Goal: Task Accomplishment & Management: Use online tool/utility

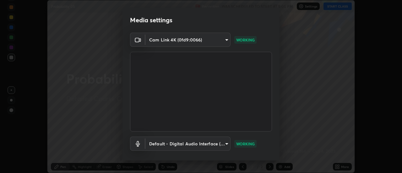
scroll to position [33, 0]
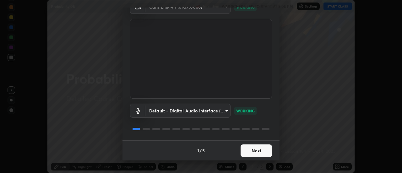
click at [261, 149] on button "Next" at bounding box center [256, 151] width 31 height 13
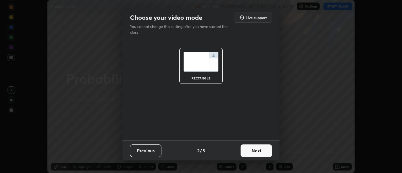
click at [263, 151] on button "Next" at bounding box center [256, 151] width 31 height 13
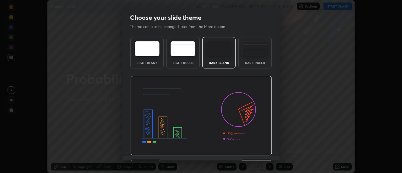
scroll to position [15, 0]
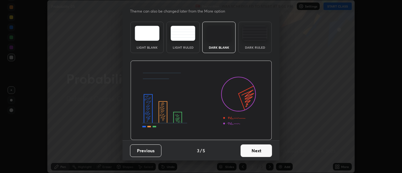
click at [263, 150] on button "Next" at bounding box center [256, 151] width 31 height 13
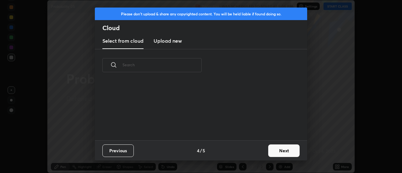
scroll to position [2, 3]
click at [277, 150] on button "Next" at bounding box center [283, 151] width 31 height 13
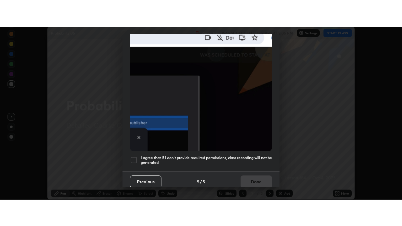
scroll to position [161, 0]
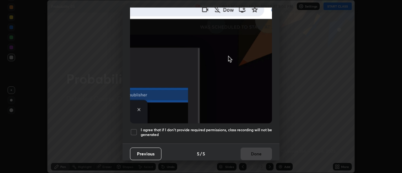
click at [134, 129] on div at bounding box center [134, 133] width 8 height 8
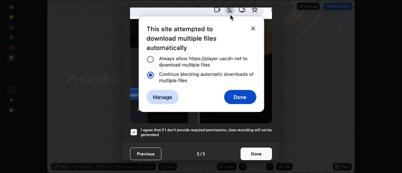
click at [254, 148] on button "Done" at bounding box center [256, 154] width 31 height 13
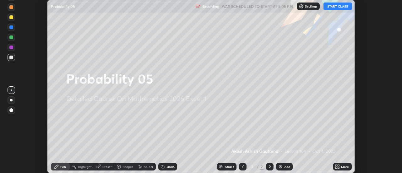
click at [338, 7] on button "START CLASS" at bounding box center [338, 7] width 28 height 8
click at [340, 165] on icon at bounding box center [339, 166] width 2 height 2
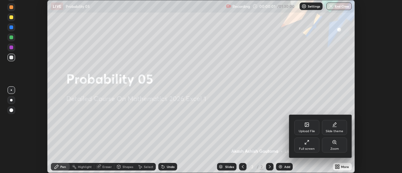
click at [312, 144] on div "Full screen" at bounding box center [307, 145] width 25 height 15
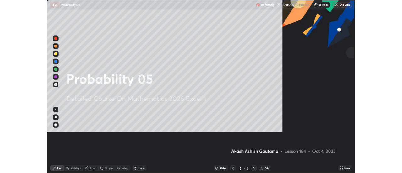
scroll to position [226, 402]
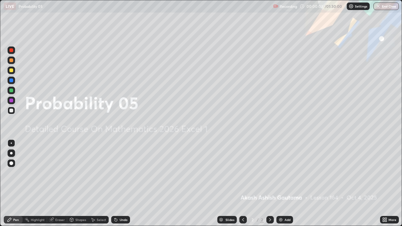
click at [285, 173] on div "Add" at bounding box center [288, 219] width 6 height 3
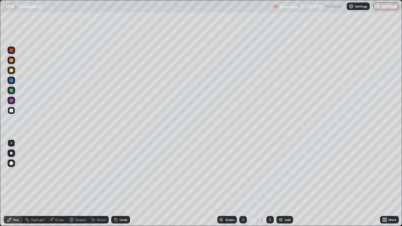
click at [11, 153] on div at bounding box center [11, 153] width 3 height 3
click at [122, 173] on div "Undo" at bounding box center [124, 219] width 8 height 3
click at [120, 173] on div "Undo" at bounding box center [124, 219] width 8 height 3
click at [122, 173] on div "Undo" at bounding box center [124, 219] width 8 height 3
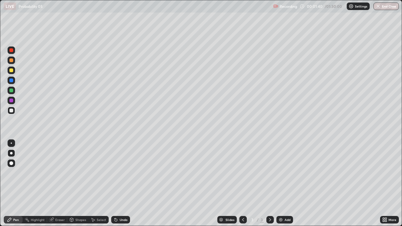
click at [122, 173] on div "Undo" at bounding box center [124, 219] width 8 height 3
click at [120, 173] on div "Undo" at bounding box center [124, 219] width 8 height 3
click at [120, 173] on div "Undo" at bounding box center [120, 220] width 19 height 8
click at [118, 173] on div "Undo" at bounding box center [120, 220] width 19 height 8
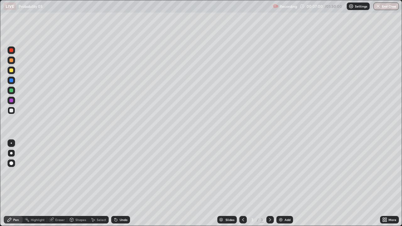
click at [121, 173] on div "Undo" at bounding box center [124, 219] width 8 height 3
click at [122, 173] on div "Undo" at bounding box center [120, 220] width 19 height 8
click at [118, 173] on div "Undo" at bounding box center [120, 220] width 19 height 8
click at [117, 173] on icon at bounding box center [115, 220] width 5 height 5
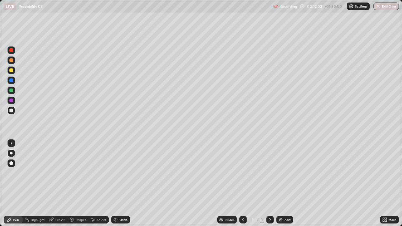
click at [118, 173] on div "Undo" at bounding box center [120, 220] width 19 height 8
click at [119, 173] on div "Undo" at bounding box center [120, 220] width 19 height 8
click at [118, 173] on div "Undo" at bounding box center [120, 220] width 19 height 8
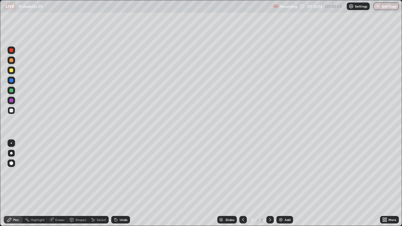
click at [120, 173] on div "Undo" at bounding box center [124, 219] width 8 height 3
click at [116, 173] on icon at bounding box center [116, 220] width 3 height 3
click at [289, 173] on div "Add" at bounding box center [288, 219] width 6 height 3
click at [120, 173] on div "Undo" at bounding box center [124, 219] width 8 height 3
click at [51, 173] on icon at bounding box center [51, 220] width 4 height 4
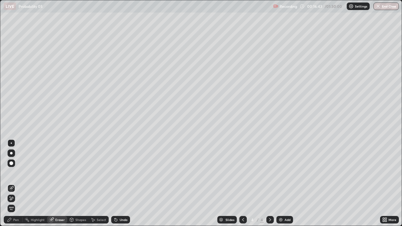
click at [16, 173] on div "Pen" at bounding box center [16, 219] width 6 height 3
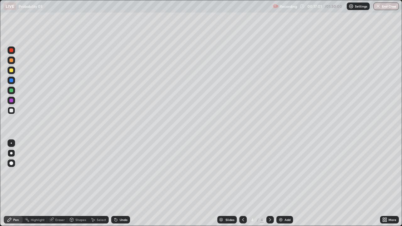
click at [52, 173] on icon at bounding box center [51, 220] width 4 height 4
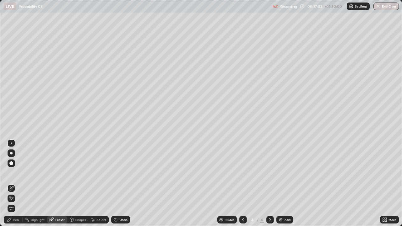
click at [52, 173] on icon at bounding box center [51, 219] width 3 height 3
click at [17, 173] on div "Pen" at bounding box center [13, 220] width 19 height 8
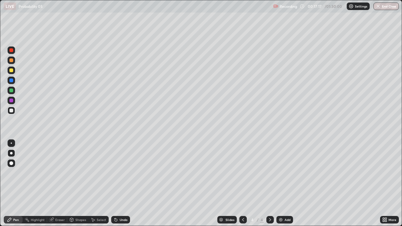
click at [115, 173] on icon at bounding box center [115, 218] width 1 height 1
click at [115, 173] on icon at bounding box center [116, 220] width 3 height 3
click at [115, 173] on icon at bounding box center [115, 218] width 1 height 1
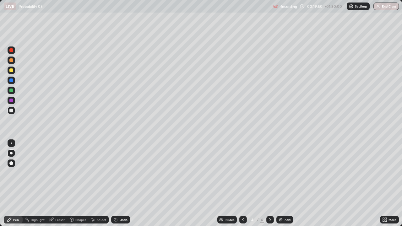
click at [98, 173] on div "Select" at bounding box center [101, 219] width 9 height 3
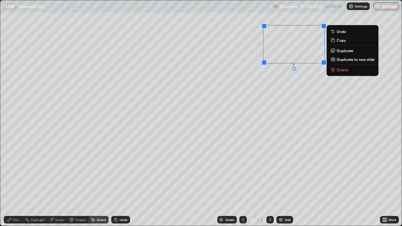
click at [205, 87] on div "0 ° Undo Copy Duplicate Duplicate to new slide Delete" at bounding box center [201, 113] width 402 height 226
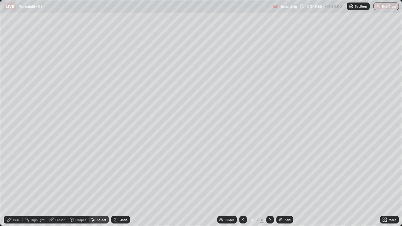
click at [14, 173] on div "Pen" at bounding box center [16, 219] width 6 height 3
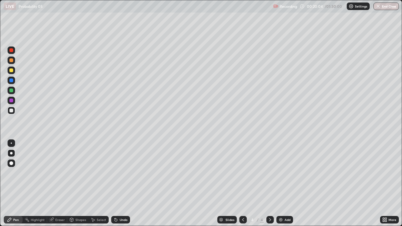
click at [57, 173] on div "Eraser" at bounding box center [59, 219] width 9 height 3
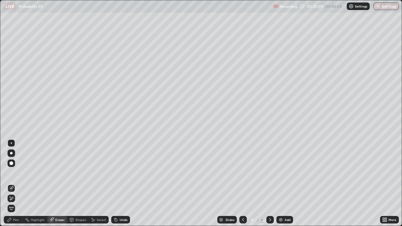
click at [14, 173] on div "Pen" at bounding box center [13, 220] width 19 height 8
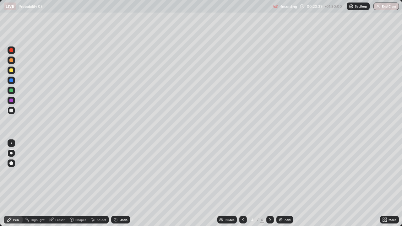
click at [98, 173] on div "Select" at bounding box center [101, 219] width 9 height 3
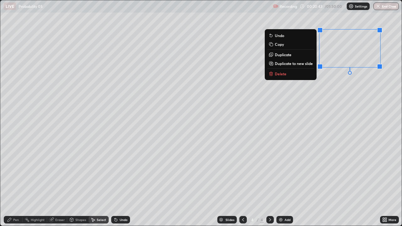
click at [17, 173] on div "Pen" at bounding box center [16, 219] width 6 height 3
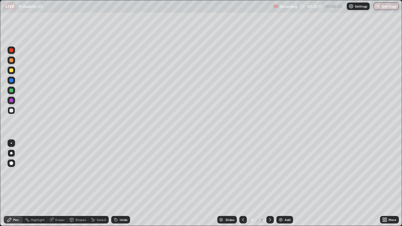
click at [60, 173] on div "Eraser" at bounding box center [59, 219] width 9 height 3
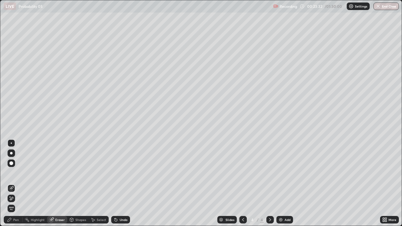
click at [15, 173] on div "Pen" at bounding box center [16, 219] width 6 height 3
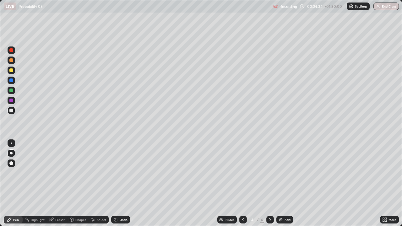
click at [122, 173] on div "Undo" at bounding box center [124, 219] width 8 height 3
click at [119, 173] on div "Undo" at bounding box center [120, 220] width 19 height 8
click at [286, 173] on div "Add" at bounding box center [288, 219] width 6 height 3
click at [120, 173] on div "Undo" at bounding box center [124, 219] width 8 height 3
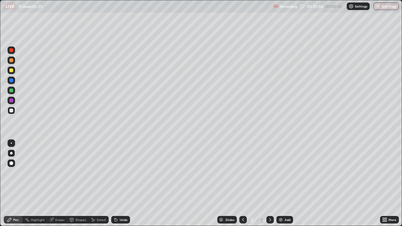
click at [120, 173] on div "Undo" at bounding box center [124, 219] width 8 height 3
click at [121, 173] on div "Undo" at bounding box center [124, 219] width 8 height 3
click at [119, 173] on div "Undo" at bounding box center [120, 220] width 19 height 8
click at [115, 173] on icon at bounding box center [115, 218] width 1 height 1
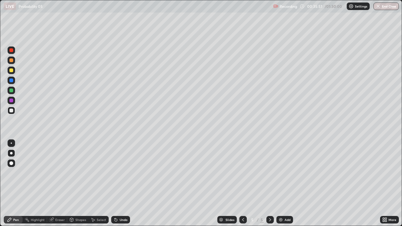
click at [384, 173] on icon at bounding box center [384, 219] width 2 height 2
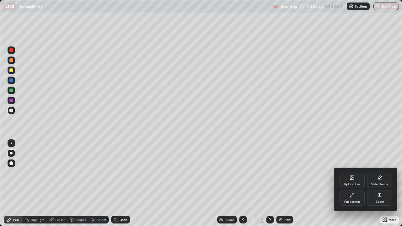
click at [358, 173] on div "Full screen" at bounding box center [352, 198] width 25 height 15
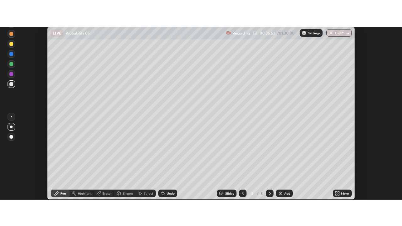
scroll to position [31262, 31033]
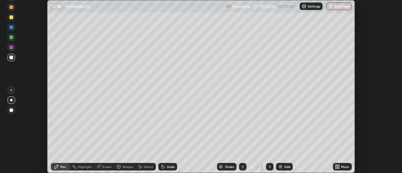
click at [338, 166] on icon at bounding box center [337, 166] width 5 height 5
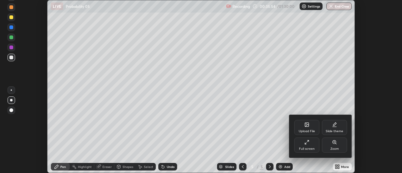
click at [314, 144] on div "Full screen" at bounding box center [307, 145] width 25 height 15
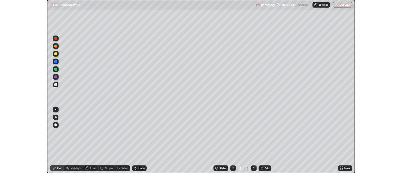
scroll to position [226, 402]
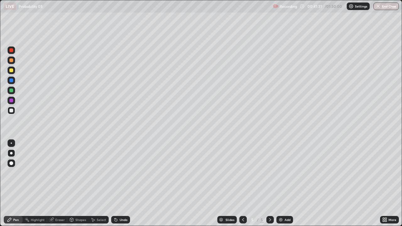
click at [288, 173] on div "Add" at bounding box center [288, 219] width 6 height 3
click at [121, 173] on div "Undo" at bounding box center [124, 219] width 8 height 3
click at [120, 173] on div "Undo" at bounding box center [124, 219] width 8 height 3
click at [384, 173] on icon at bounding box center [384, 219] width 2 height 2
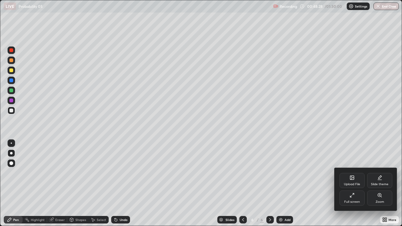
click at [354, 173] on icon at bounding box center [352, 195] width 5 height 5
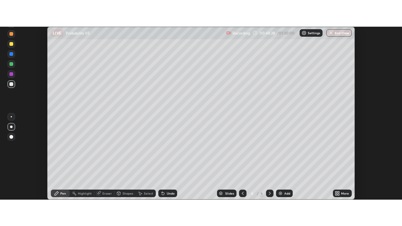
scroll to position [31262, 31033]
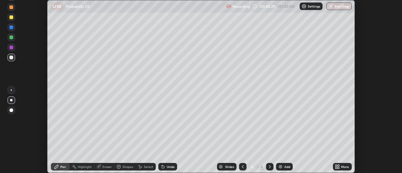
click at [339, 165] on icon at bounding box center [339, 166] width 2 height 2
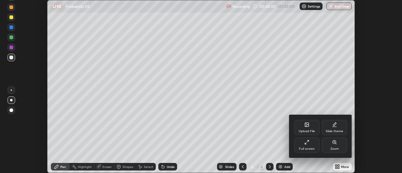
click at [312, 144] on div "Full screen" at bounding box center [307, 145] width 25 height 15
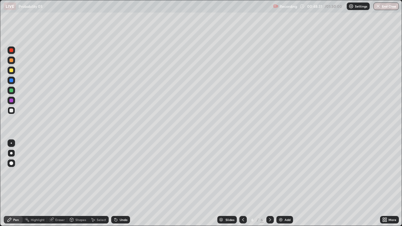
scroll to position [226, 402]
click at [122, 173] on div "Undo" at bounding box center [124, 219] width 8 height 3
click at [121, 173] on div "Undo" at bounding box center [124, 219] width 8 height 3
click at [242, 173] on icon at bounding box center [243, 220] width 5 height 5
click at [13, 70] on div at bounding box center [11, 71] width 4 height 4
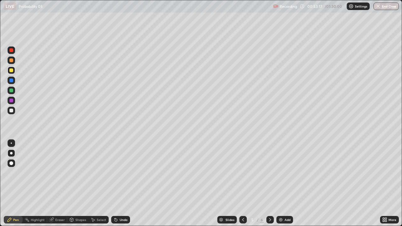
click at [269, 173] on icon at bounding box center [270, 220] width 5 height 5
click at [285, 173] on div "Add" at bounding box center [288, 219] width 6 height 3
click at [13, 110] on div at bounding box center [11, 111] width 4 height 4
click at [12, 71] on div at bounding box center [11, 71] width 4 height 4
click at [13, 110] on div at bounding box center [11, 111] width 4 height 4
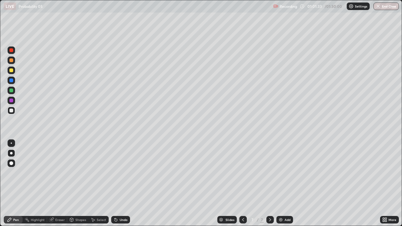
click at [120, 173] on div "Undo" at bounding box center [124, 219] width 8 height 3
click at [122, 173] on div "Undo" at bounding box center [124, 219] width 8 height 3
click at [12, 71] on div at bounding box center [11, 71] width 4 height 4
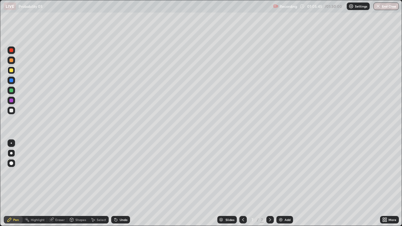
click at [12, 91] on div at bounding box center [11, 91] width 4 height 4
click at [12, 109] on div at bounding box center [11, 111] width 4 height 4
click at [124, 173] on div "Undo" at bounding box center [120, 220] width 19 height 8
click at [12, 70] on div at bounding box center [11, 71] width 4 height 4
click at [288, 173] on div "Add" at bounding box center [288, 219] width 6 height 3
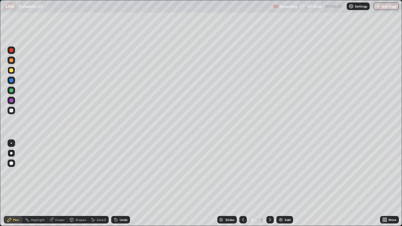
click at [58, 173] on div "Eraser" at bounding box center [59, 219] width 9 height 3
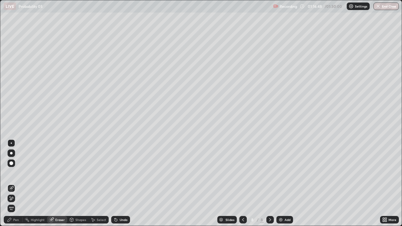
click at [16, 173] on div "Pen" at bounding box center [16, 219] width 6 height 3
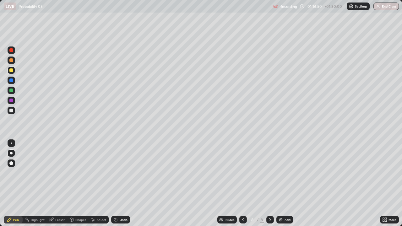
click at [12, 111] on div at bounding box center [11, 111] width 4 height 4
click at [13, 72] on div at bounding box center [12, 71] width 8 height 8
click at [12, 111] on div at bounding box center [11, 111] width 4 height 4
click at [123, 173] on div "Undo" at bounding box center [124, 219] width 8 height 3
click at [125, 173] on div "Undo" at bounding box center [124, 219] width 8 height 3
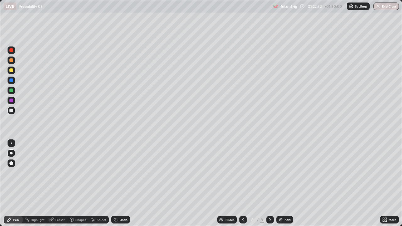
click at [57, 173] on div "Eraser" at bounding box center [59, 219] width 9 height 3
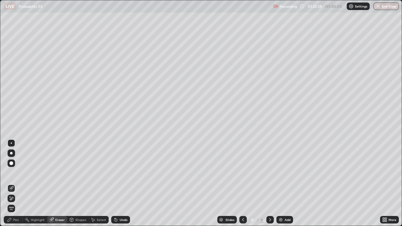
click at [14, 173] on div "Pen" at bounding box center [13, 220] width 19 height 8
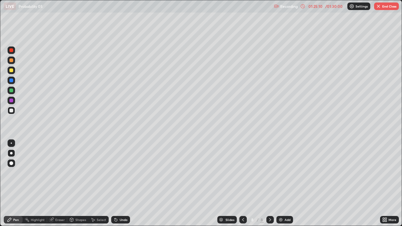
click at [120, 173] on div "Undo" at bounding box center [124, 219] width 8 height 3
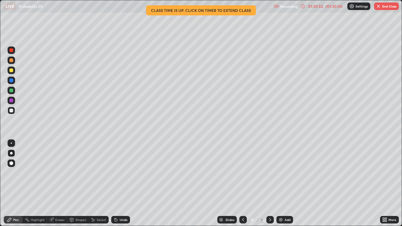
click at [379, 6] on img "button" at bounding box center [378, 6] width 5 height 5
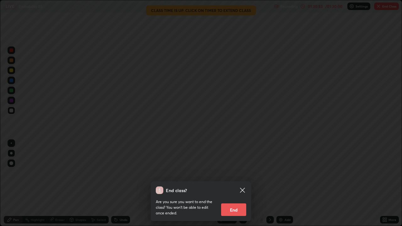
click at [238, 173] on button "End" at bounding box center [233, 210] width 25 height 13
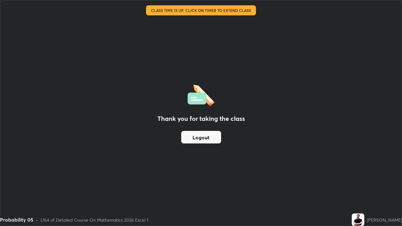
click at [205, 139] on button "Logout" at bounding box center [201, 137] width 40 height 13
